Goal: Find specific page/section: Find specific page/section

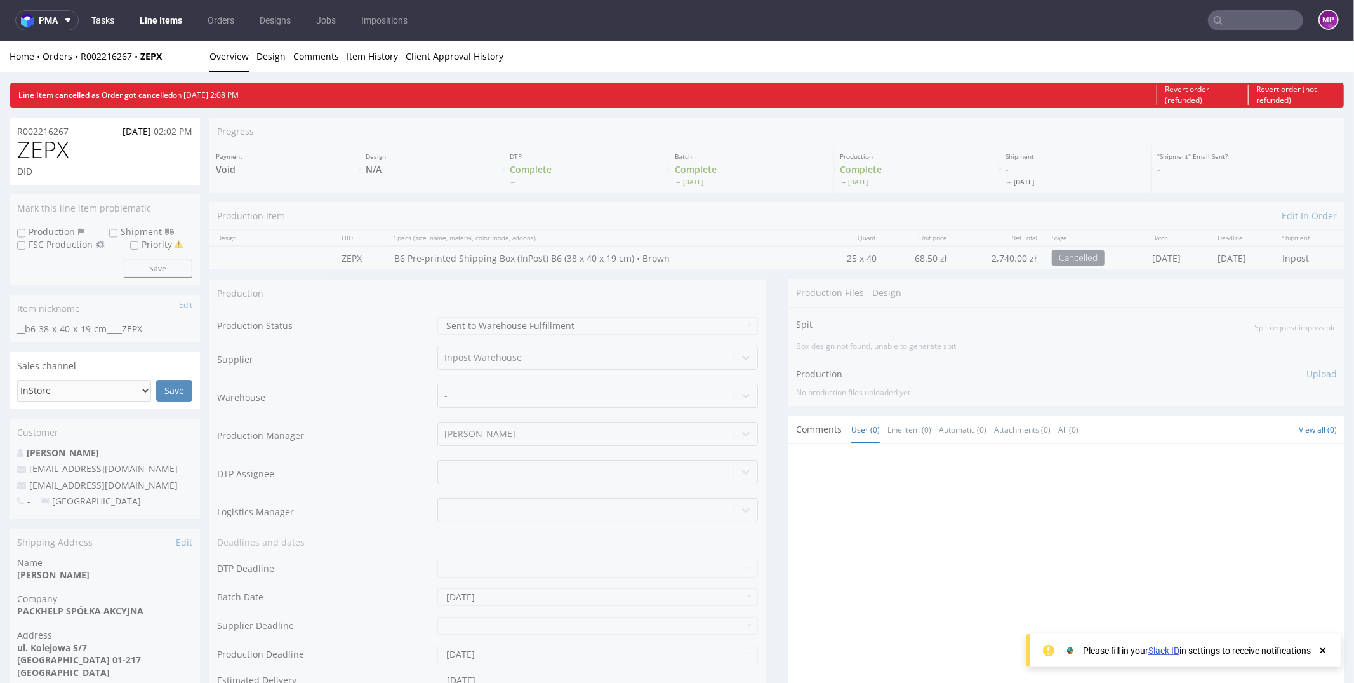
click at [112, 17] on link "Tasks" at bounding box center [103, 20] width 38 height 20
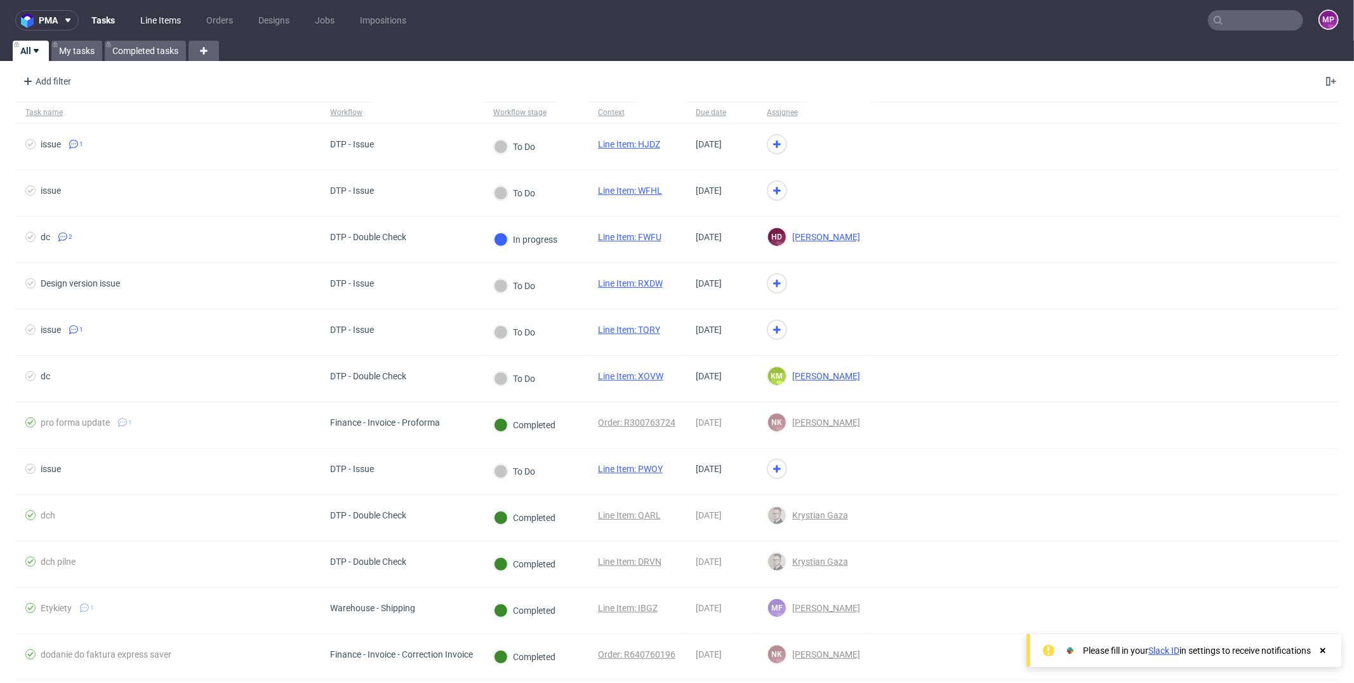
click at [152, 18] on link "Line Items" at bounding box center [161, 20] width 56 height 20
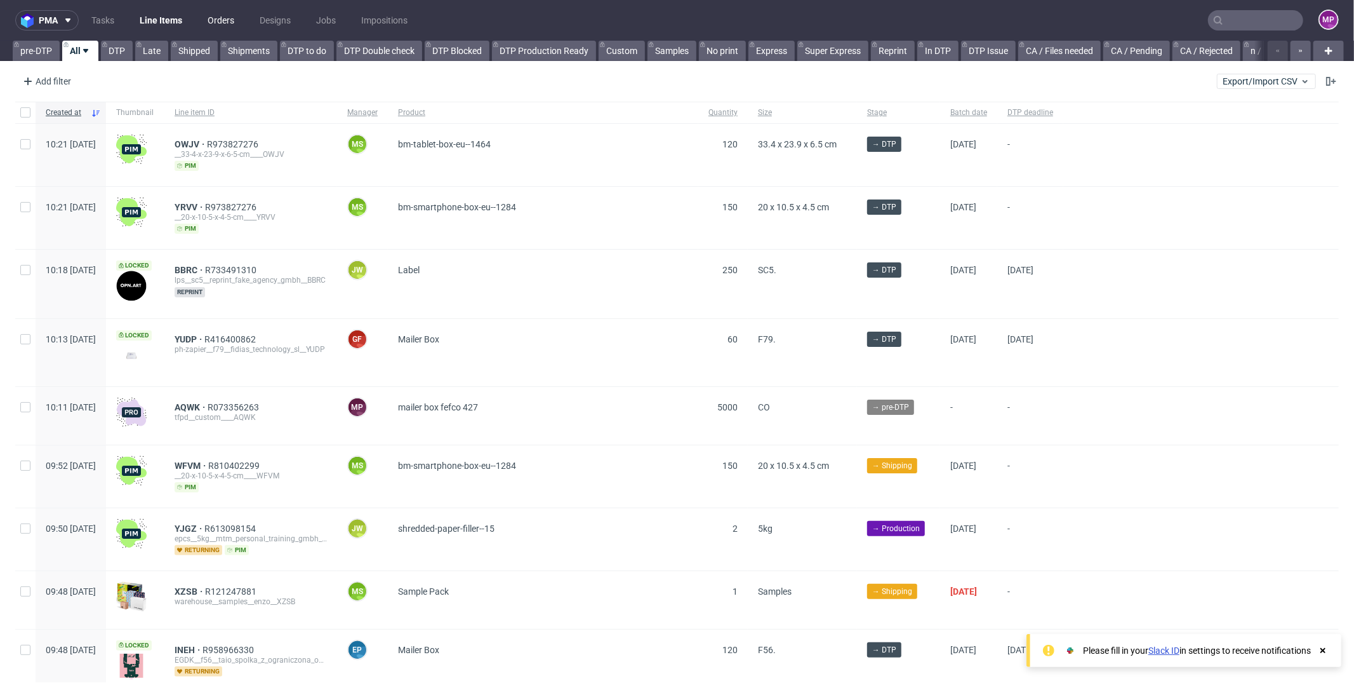
click at [222, 18] on link "Orders" at bounding box center [221, 20] width 42 height 20
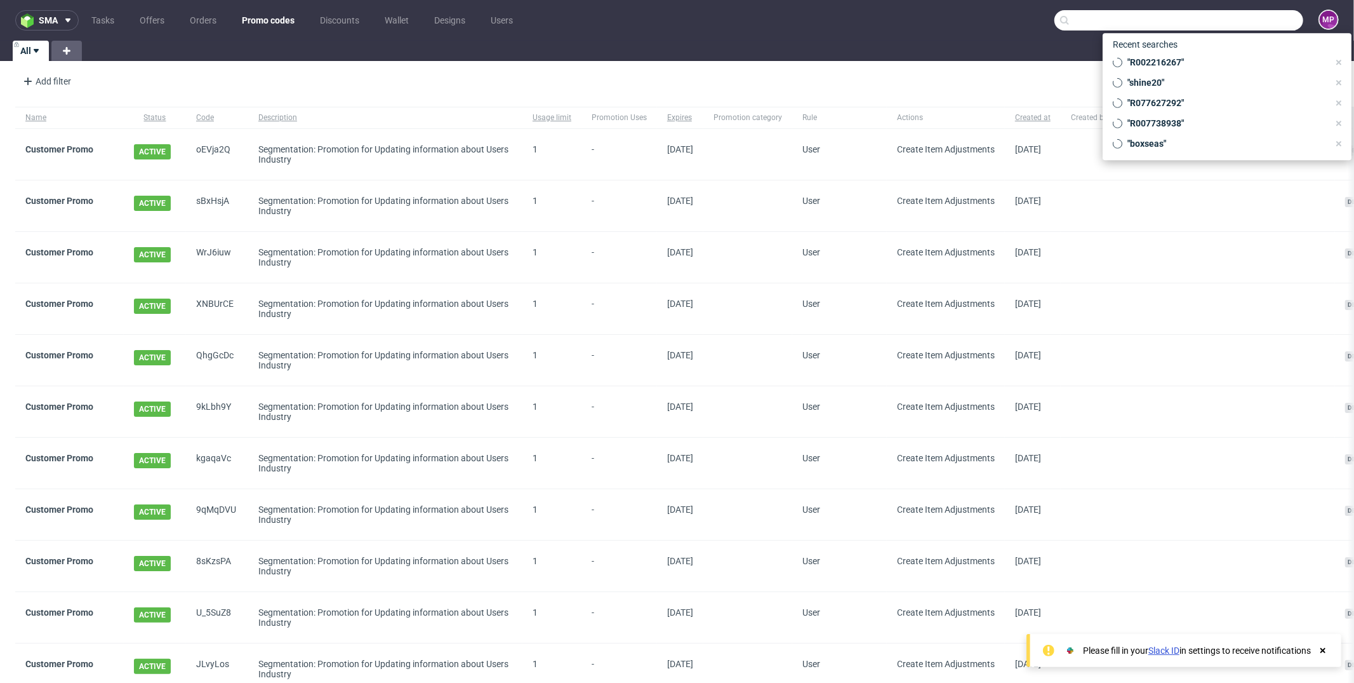
click at [1215, 23] on input "text" at bounding box center [1179, 20] width 249 height 20
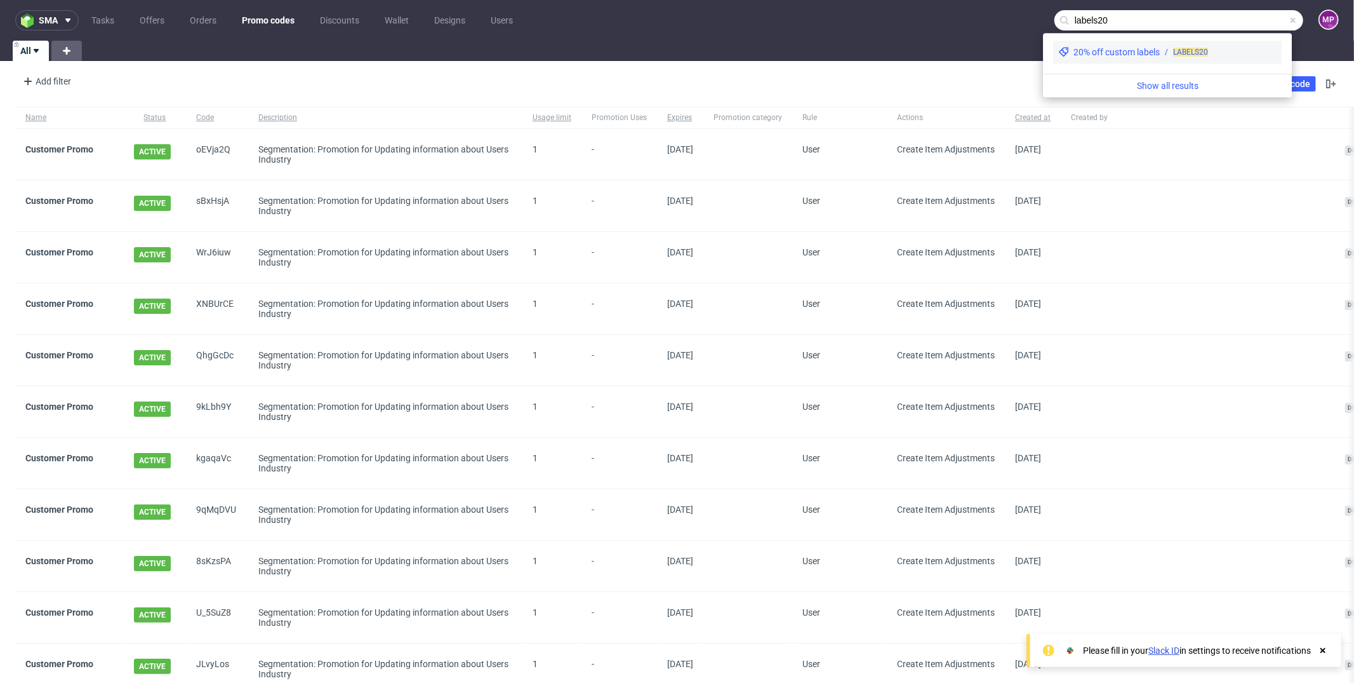
type input "labels20"
click at [1119, 58] on div "20% off custom labels" at bounding box center [1117, 52] width 86 height 13
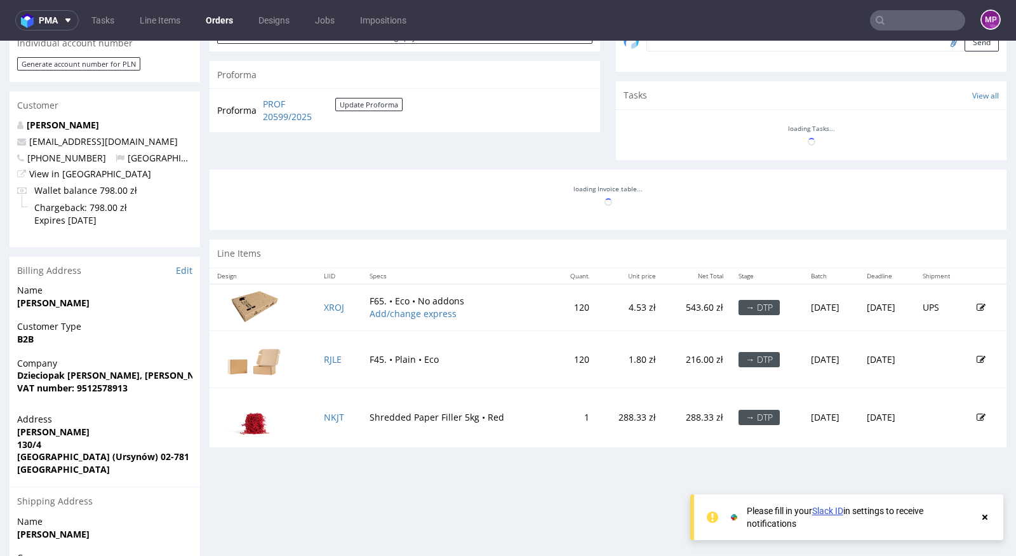
scroll to position [470, 0]
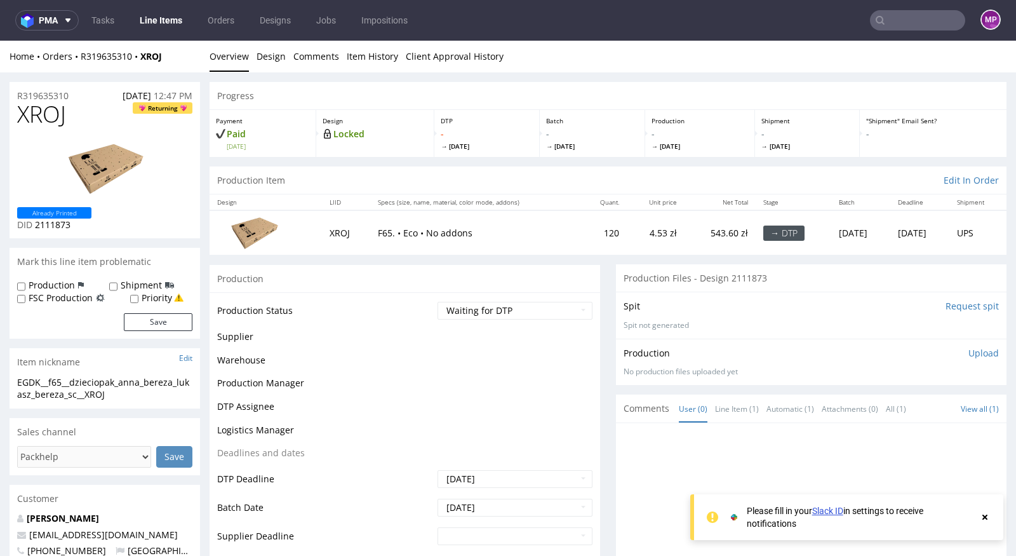
click at [107, 174] on img at bounding box center [105, 168] width 102 height 57
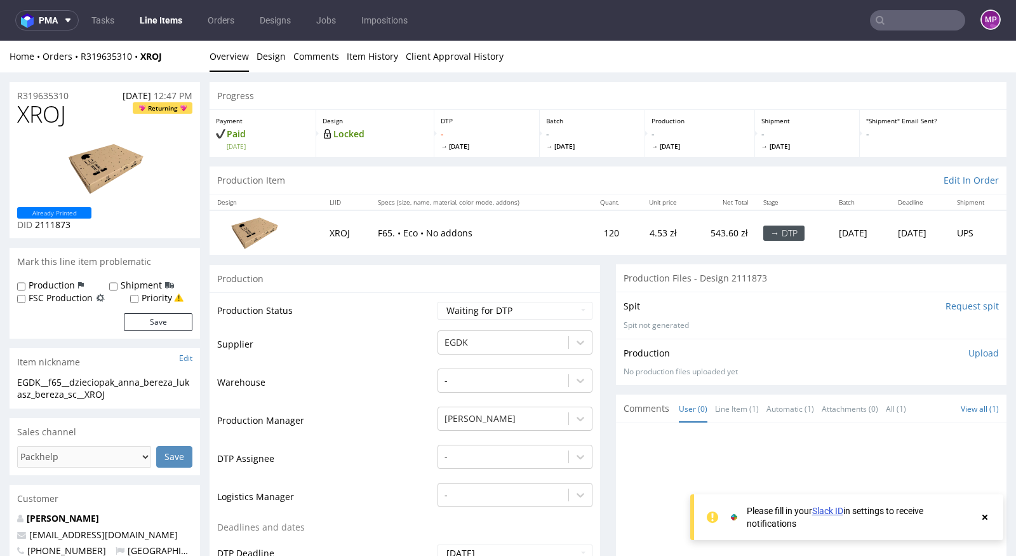
click at [102, 168] on img at bounding box center [105, 168] width 102 height 57
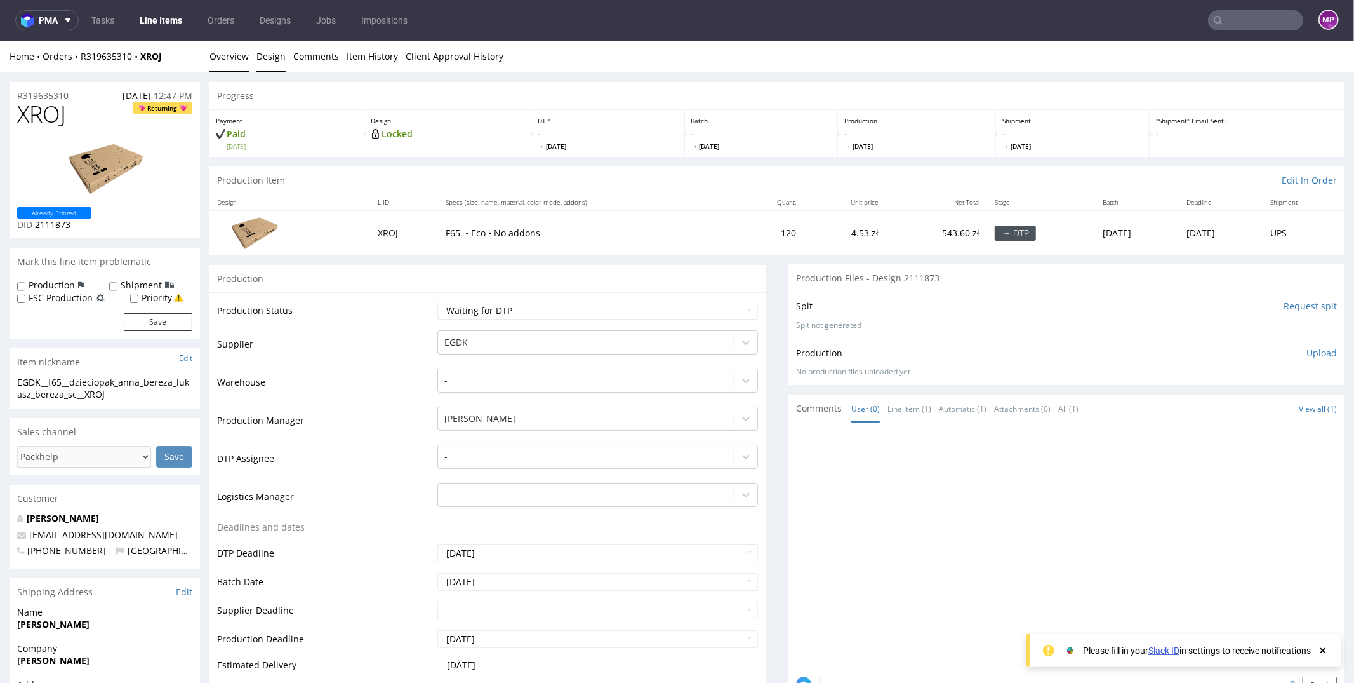
click at [264, 56] on link "Design" at bounding box center [271, 55] width 29 height 31
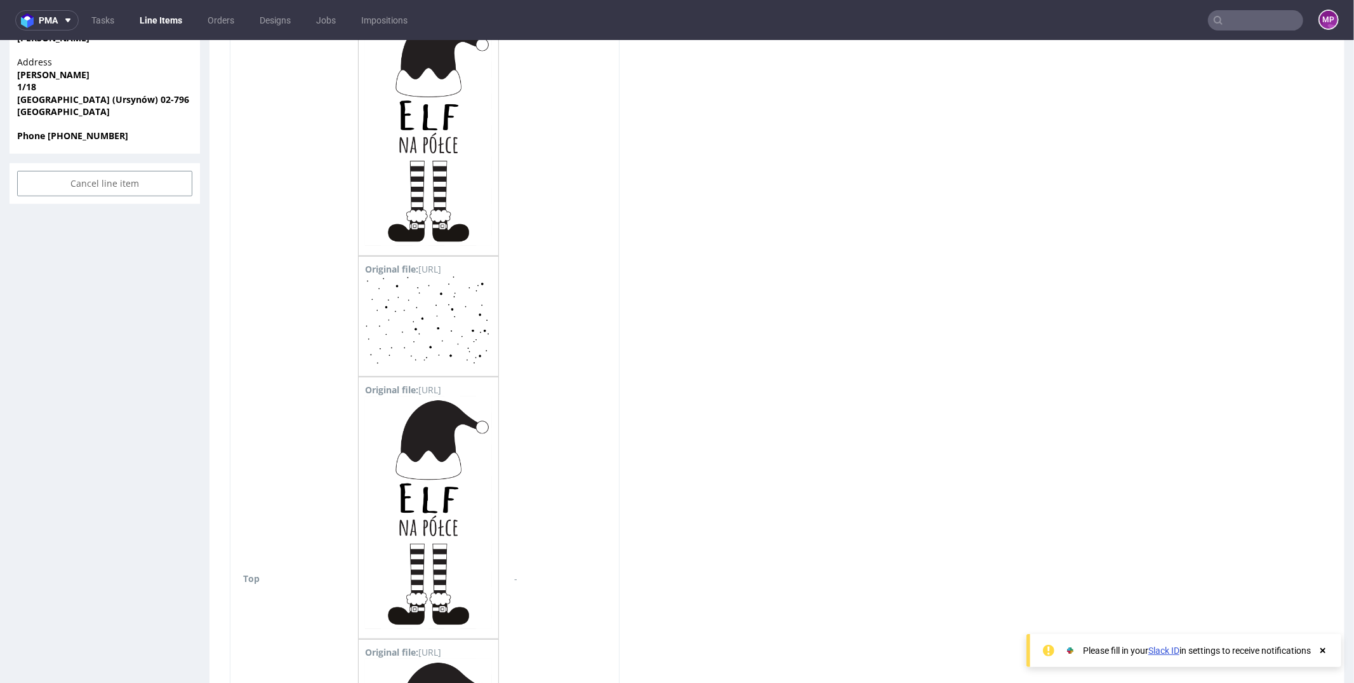
scroll to position [415, 0]
